Goal: Task Accomplishment & Management: Manage account settings

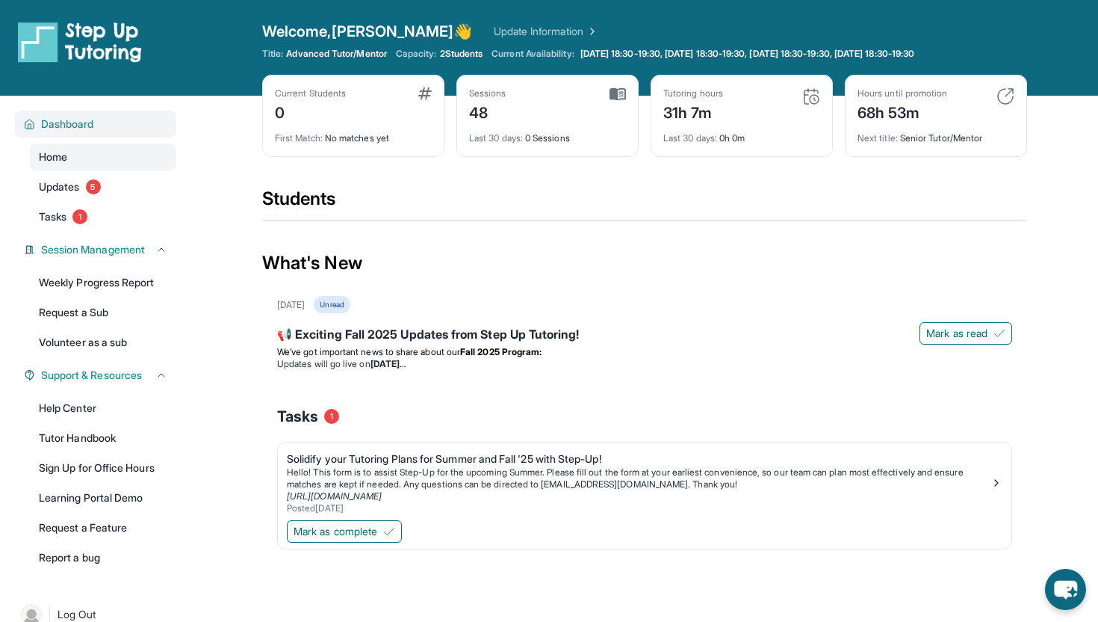
click at [114, 132] on div "Dashboard" at bounding box center [95, 124] width 161 height 27
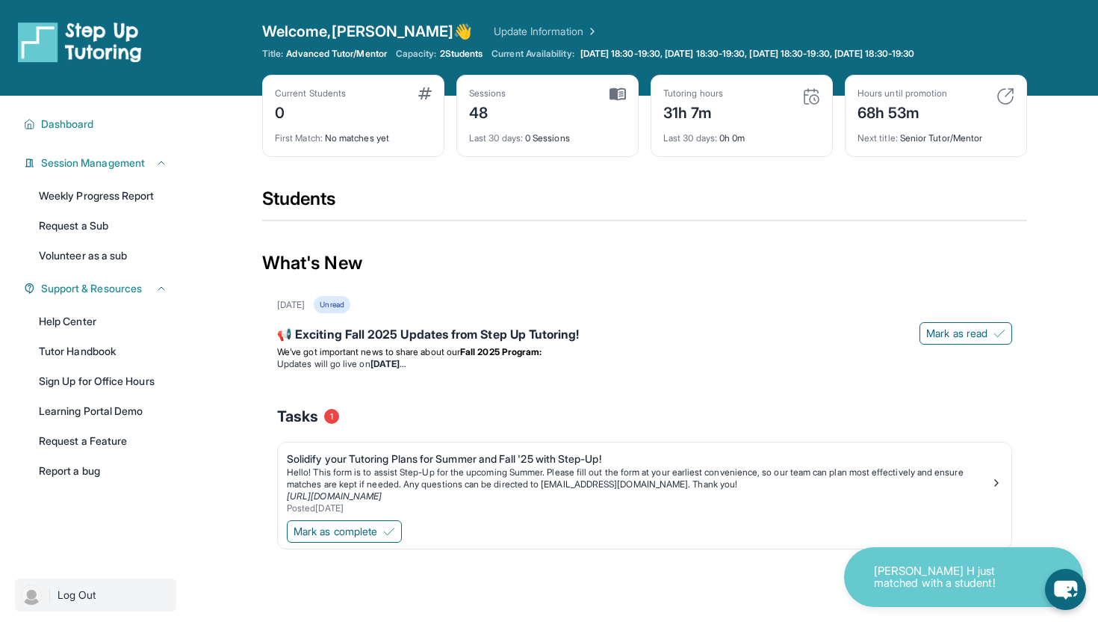
click at [87, 610] on link "| Log Out" at bounding box center [95, 594] width 161 height 33
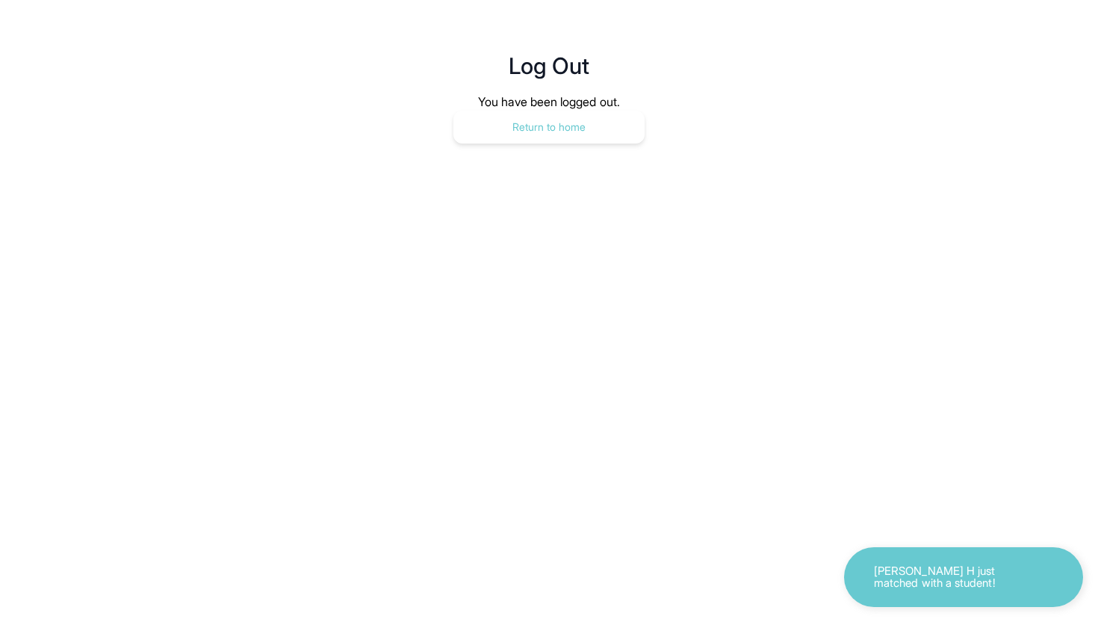
click at [593, 129] on button "Return to home" at bounding box center [549, 127] width 191 height 33
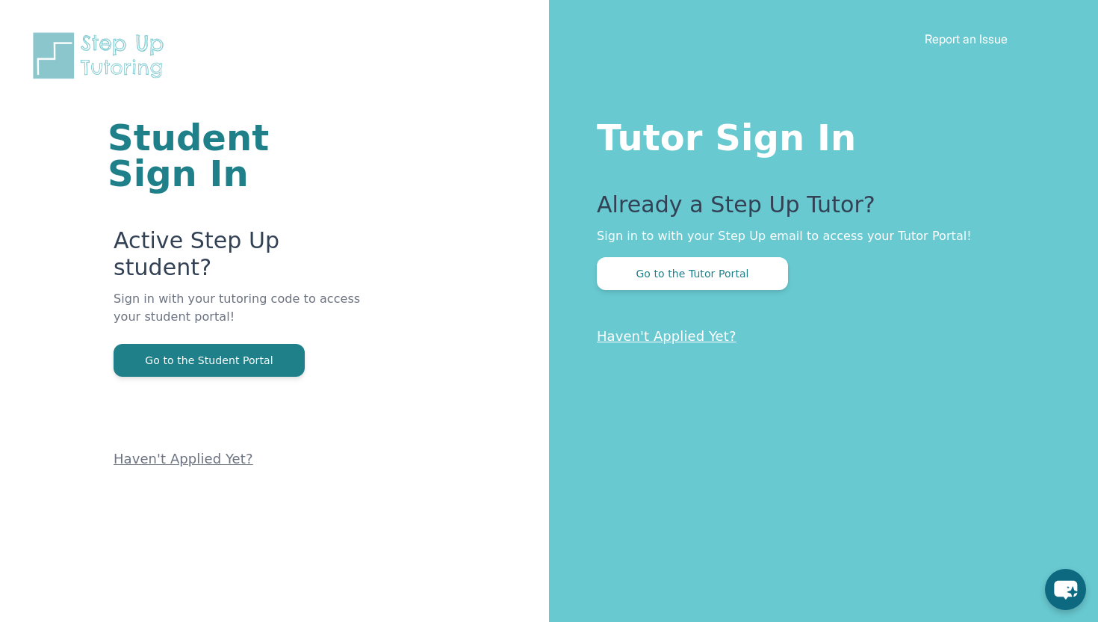
click at [735, 294] on div "Tutor Sign In Already a Step Up Tutor? Sign in to with your Step Up email to ac…" at bounding box center [823, 311] width 549 height 622
click at [729, 272] on button "Go to the Tutor Portal" at bounding box center [692, 273] width 191 height 33
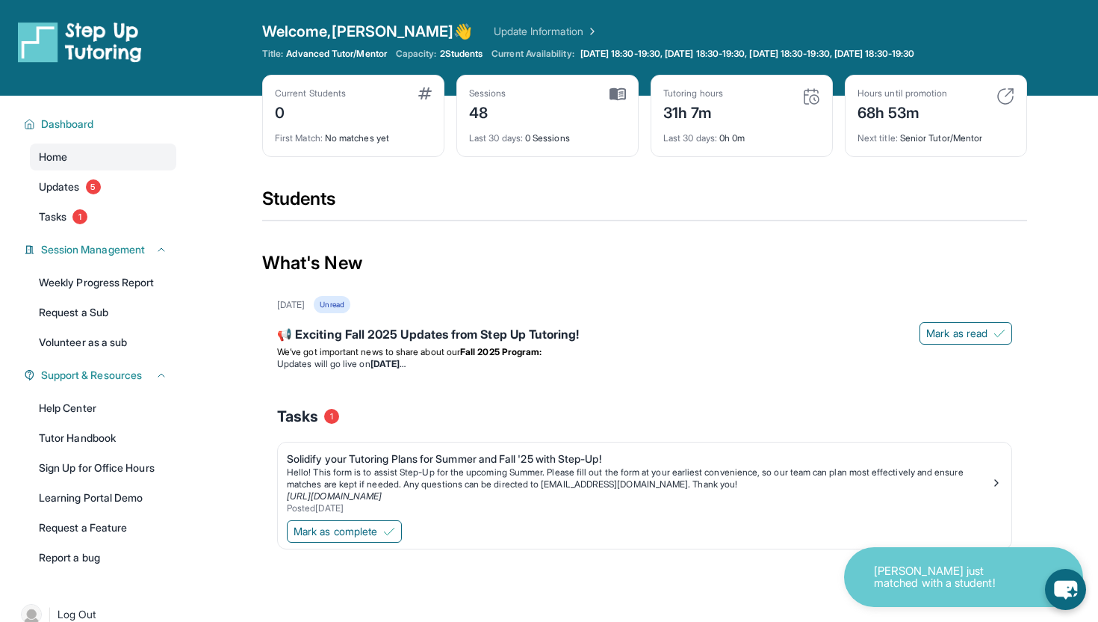
click at [1009, 94] on img at bounding box center [1006, 96] width 18 height 18
click at [817, 93] on img at bounding box center [812, 96] width 18 height 18
click at [111, 191] on link "Updates 5" at bounding box center [103, 186] width 146 height 27
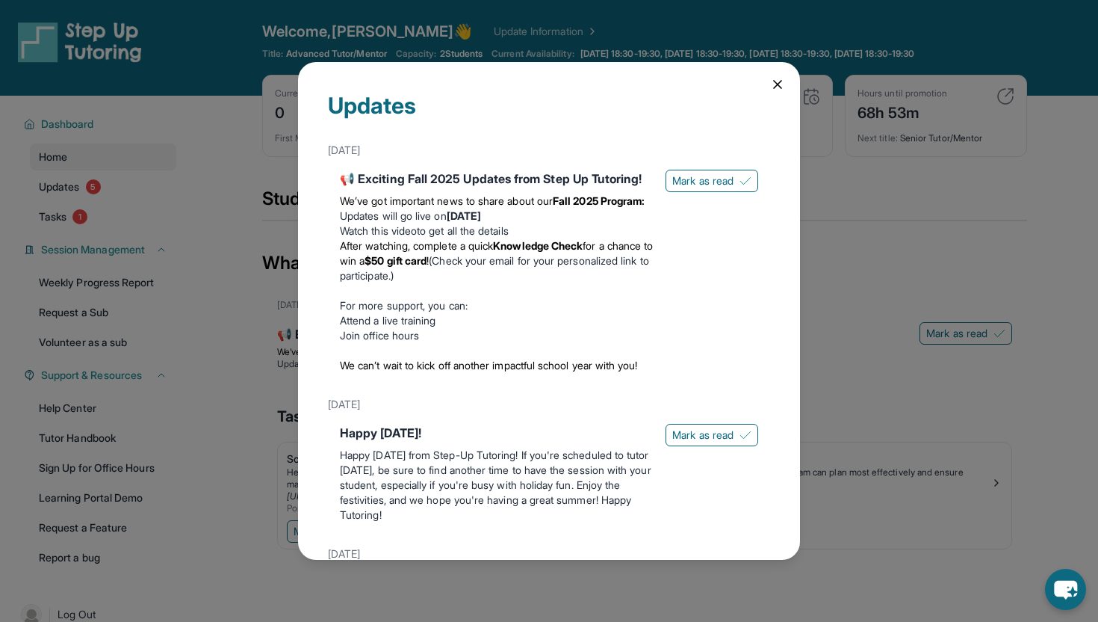
click at [767, 93] on div "Updates" at bounding box center [549, 114] width 442 height 45
click at [701, 185] on span "Mark as read" at bounding box center [703, 180] width 61 height 15
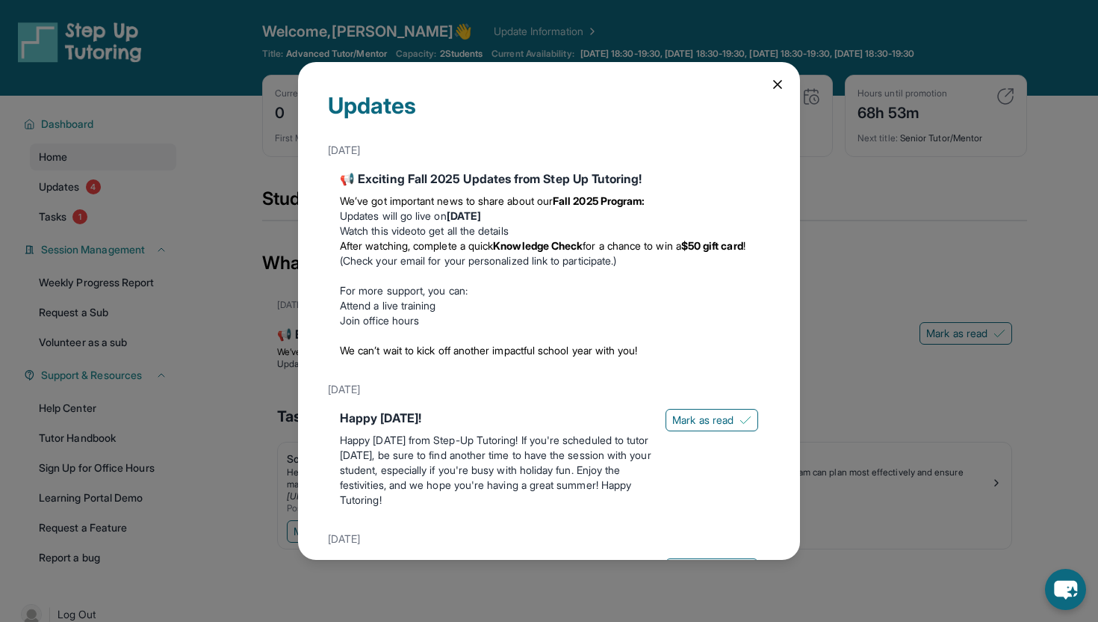
click at [776, 84] on icon at bounding box center [777, 84] width 15 height 15
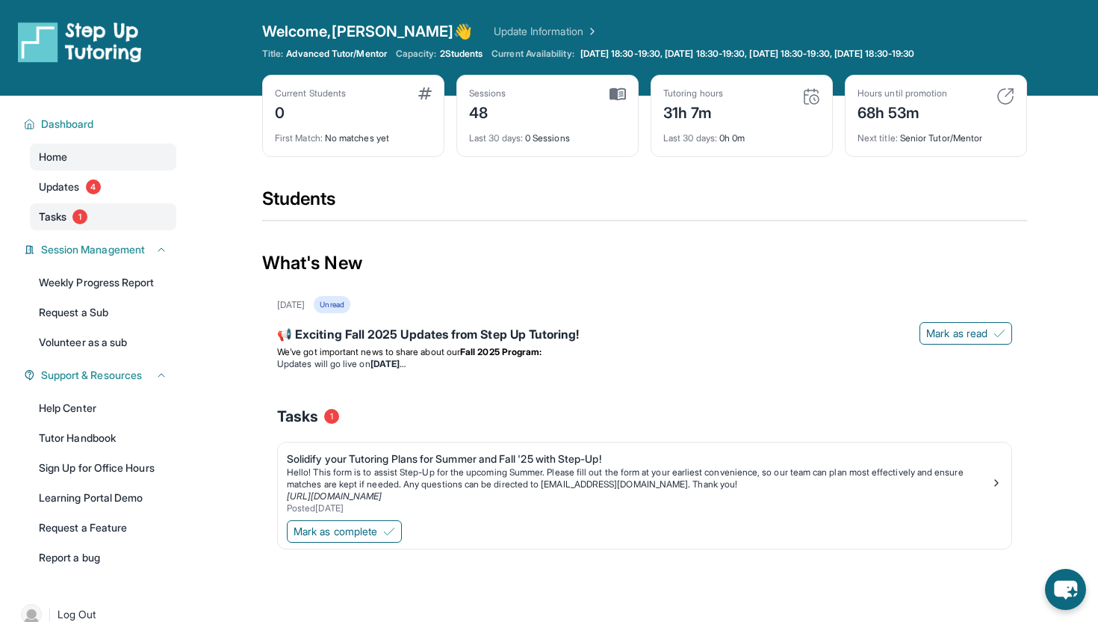
click at [114, 223] on link "Tasks 1" at bounding box center [103, 216] width 146 height 27
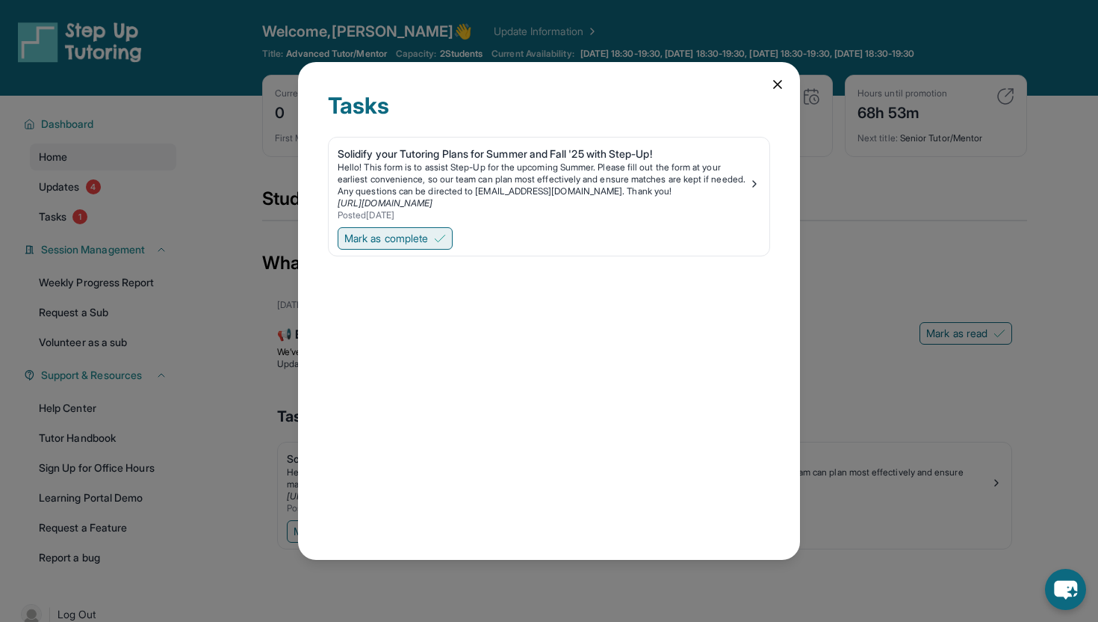
click at [447, 247] on button "Mark as complete" at bounding box center [395, 238] width 115 height 22
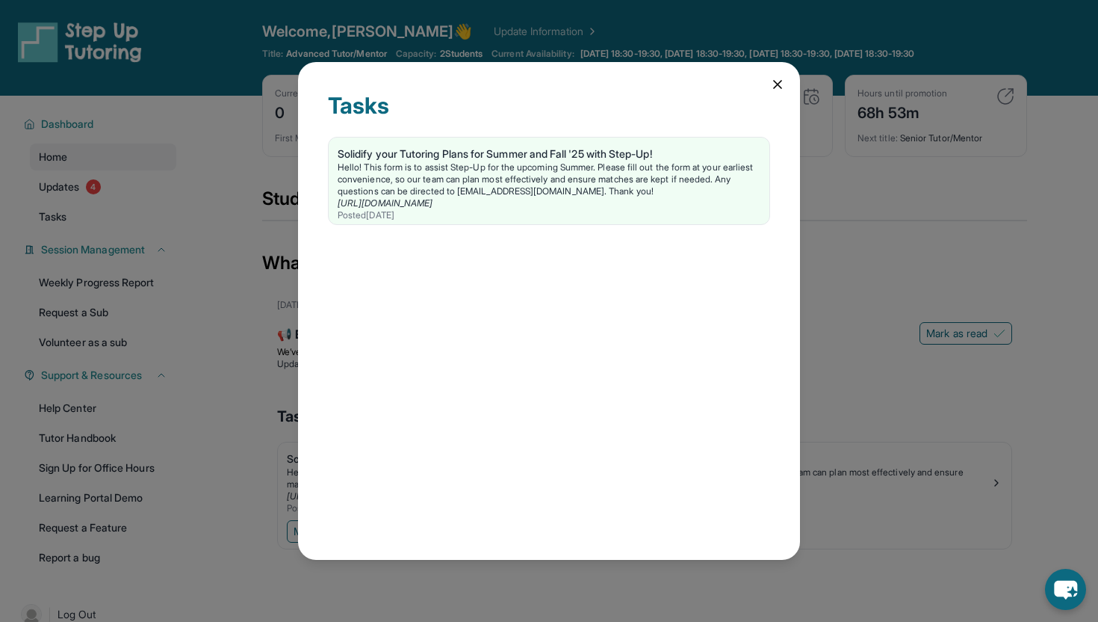
click at [776, 87] on icon at bounding box center [777, 84] width 15 height 15
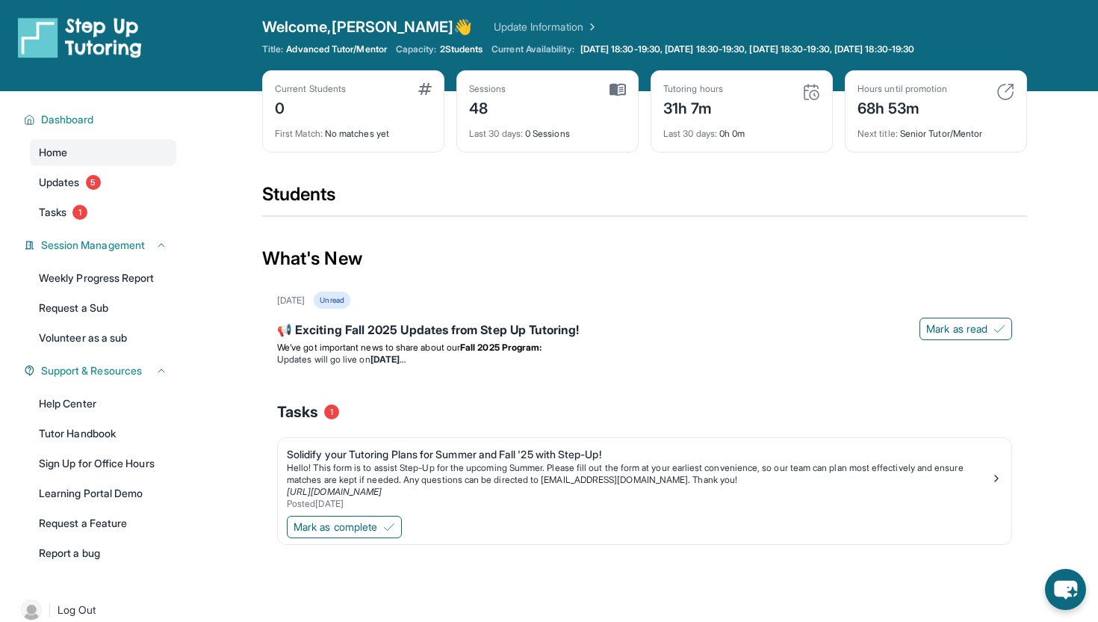
scroll to position [4, 0]
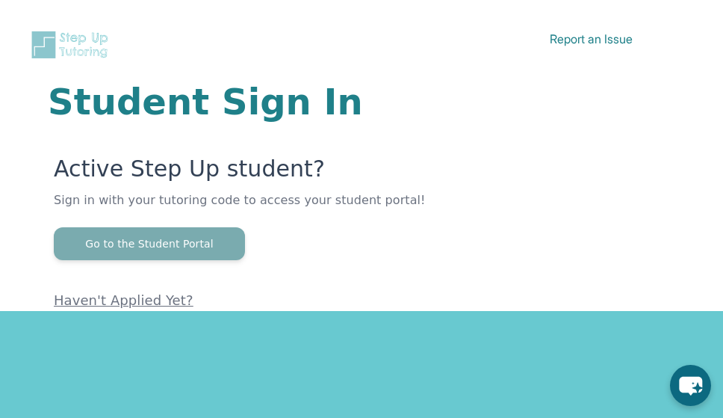
click at [152, 241] on button "Go to the Student Portal" at bounding box center [149, 243] width 191 height 33
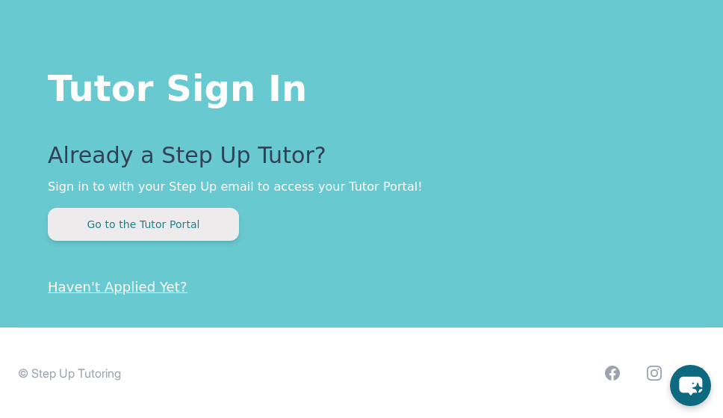
click at [155, 238] on button "Go to the Tutor Portal" at bounding box center [143, 224] width 191 height 33
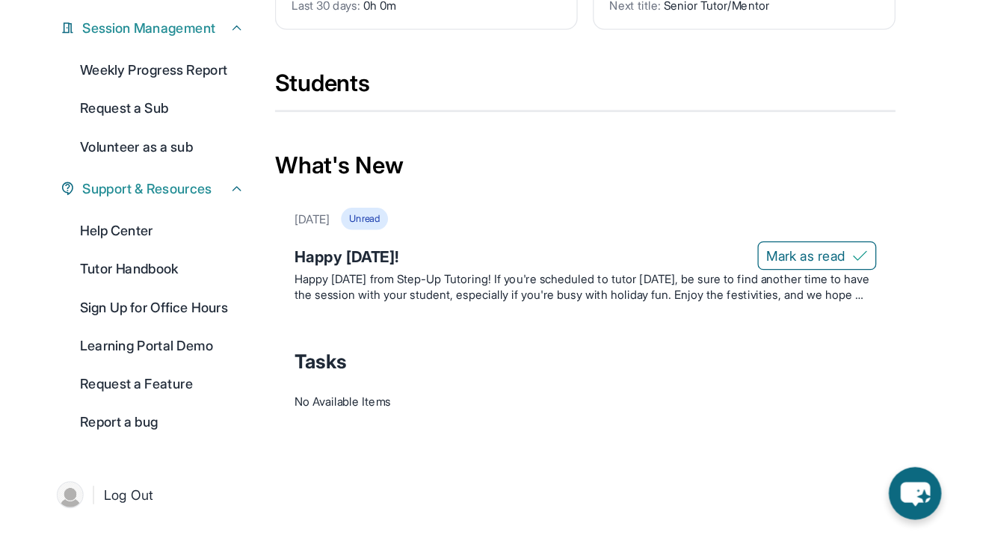
scroll to position [111, 0]
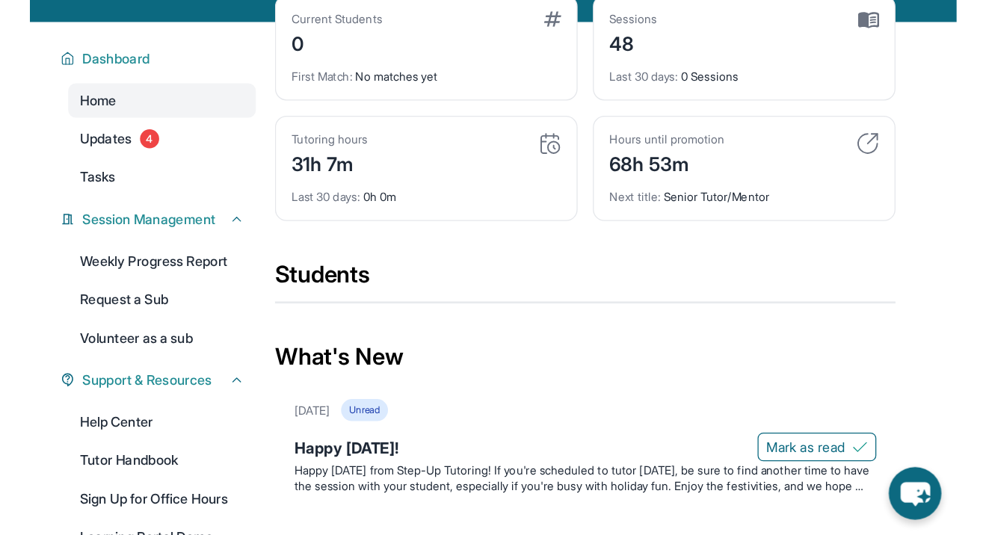
scroll to position [90, 0]
